Goal: Task Accomplishment & Management: Manage account settings

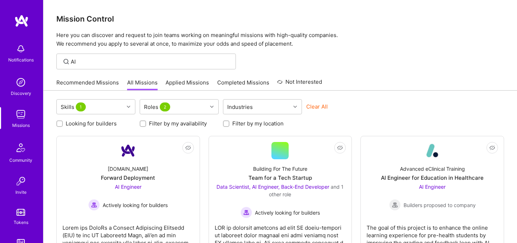
scroll to position [141, 0]
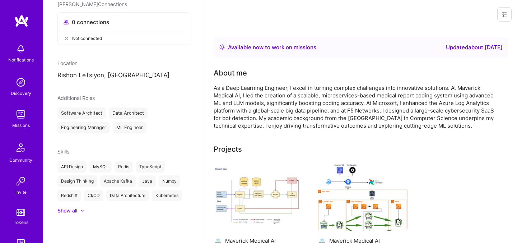
scroll to position [54, 0]
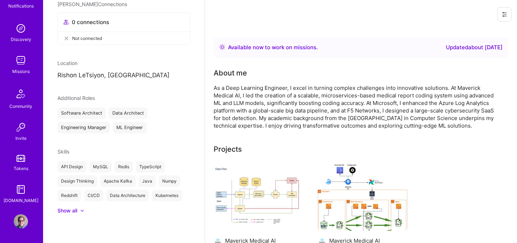
click at [24, 219] on img at bounding box center [21, 221] width 14 height 14
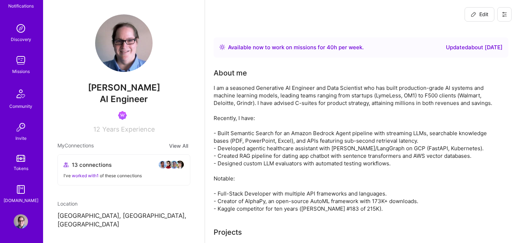
click at [503, 13] on icon at bounding box center [505, 14] width 6 height 6
click at [482, 67] on button "Log Out" at bounding box center [485, 67] width 54 height 18
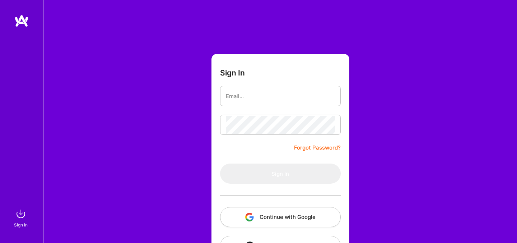
click at [300, 212] on button "Continue with Google" at bounding box center [280, 217] width 121 height 20
